Goal: Find specific fact: Find specific page/section

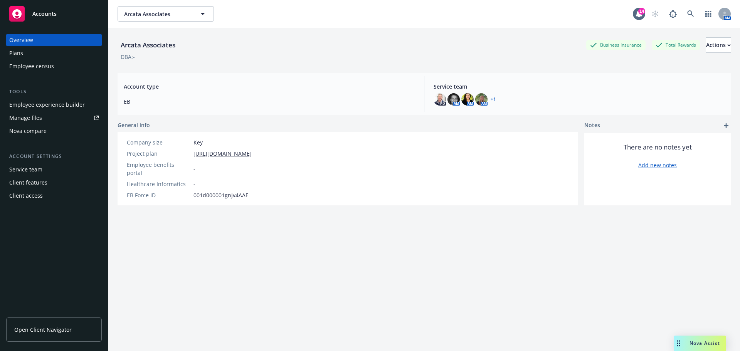
click at [34, 323] on link "Open Client Navigator" at bounding box center [54, 330] width 96 height 24
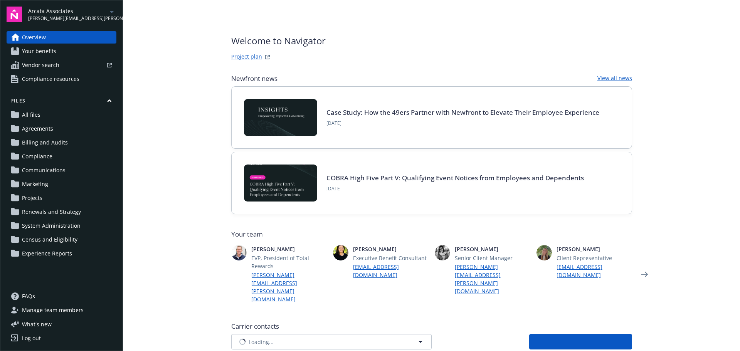
type input "Blue Cross and Blue Shield of Alabama"
click at [251, 338] on span "Blue Cross and Blue Shield of Alabama" at bounding box center [318, 342] width 160 height 8
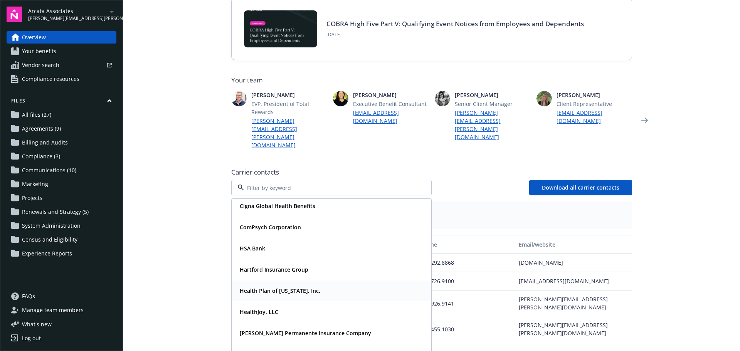
scroll to position [147, 0]
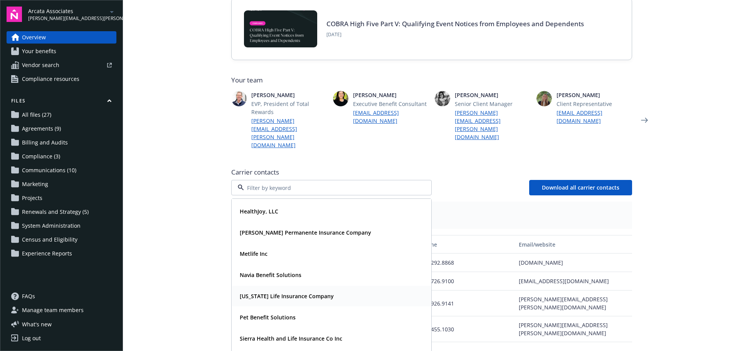
click at [265, 293] on strong "New York Life Insurance Company" at bounding box center [287, 296] width 94 height 7
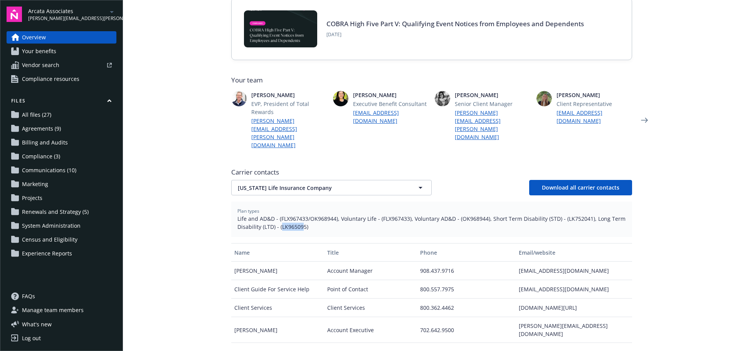
drag, startPoint x: 278, startPoint y: 203, endPoint x: 298, endPoint y: 204, distance: 20.8
click at [298, 215] on span "Life and AD&D - (FLX967433/OK968944), Voluntary Life - (FLX967433), Voluntary A…" at bounding box center [432, 223] width 389 height 16
click at [300, 215] on span "Life and AD&D - (FLX967433/OK968944), Voluntary Life - (FLX967433), Voluntary A…" at bounding box center [432, 223] width 389 height 16
drag, startPoint x: 302, startPoint y: 203, endPoint x: 278, endPoint y: 202, distance: 23.6
click at [278, 215] on span "Life and AD&D - (FLX967433/OK968944), Voluntary Life - (FLX967433), Voluntary A…" at bounding box center [432, 223] width 389 height 16
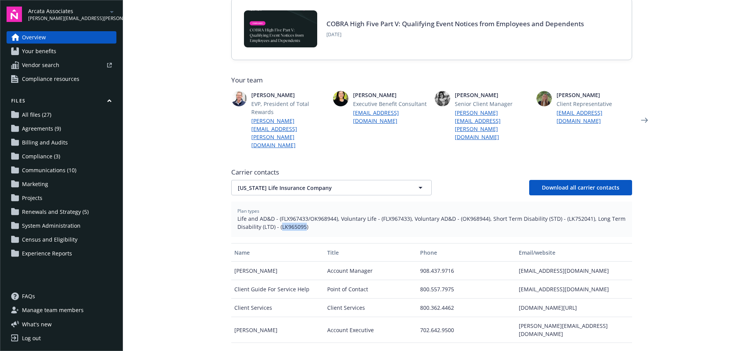
copy span "LK965095"
